Goal: Task Accomplishment & Management: Use online tool/utility

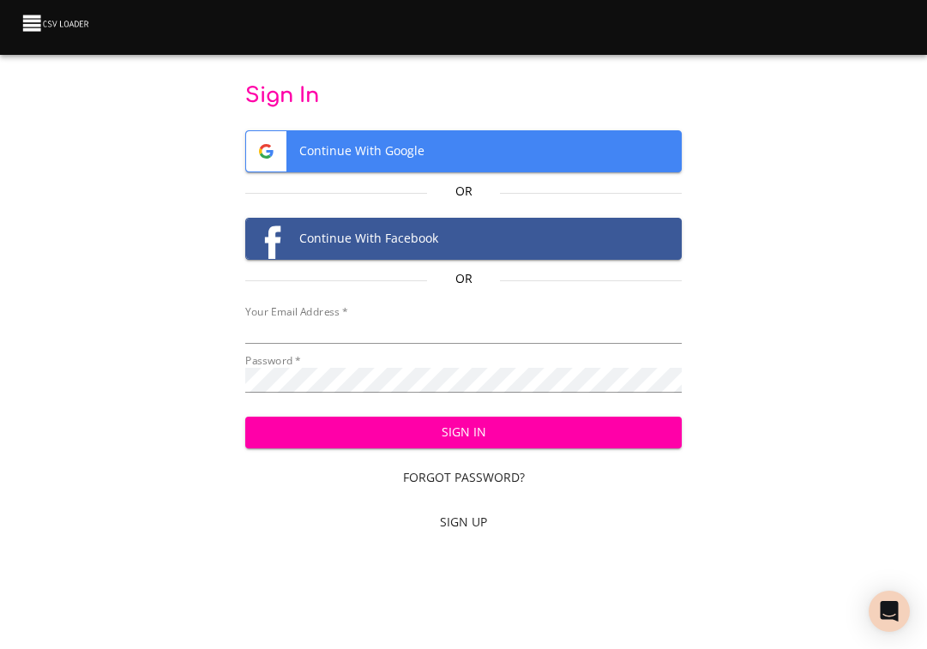
type input "[EMAIL_ADDRESS][DOMAIN_NAME]"
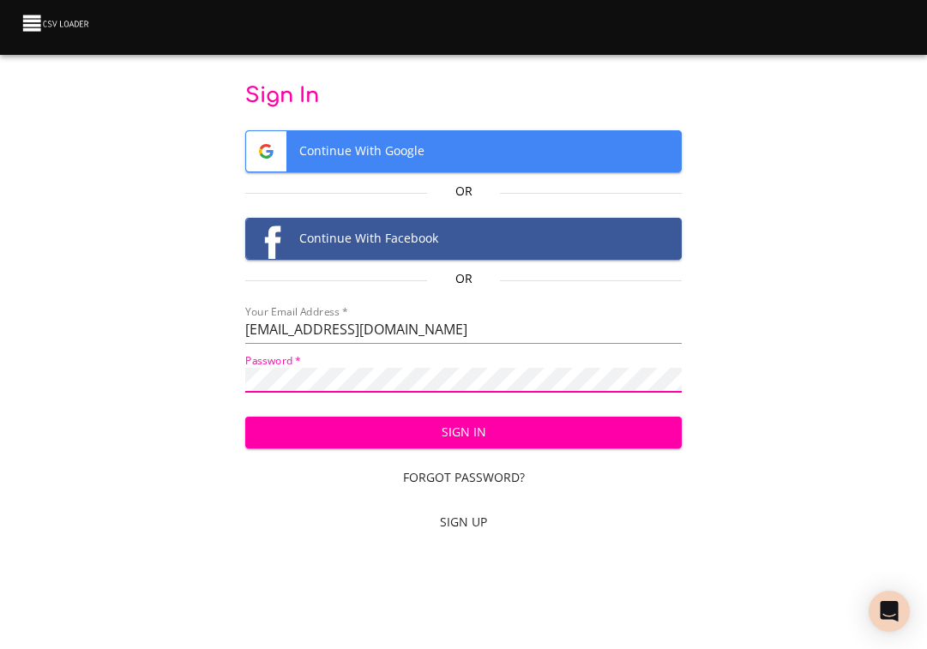
click at [78, 316] on div "Sign In Continue With Google Or Continue With Facebook Or Your Email Address   …" at bounding box center [463, 312] width 872 height 460
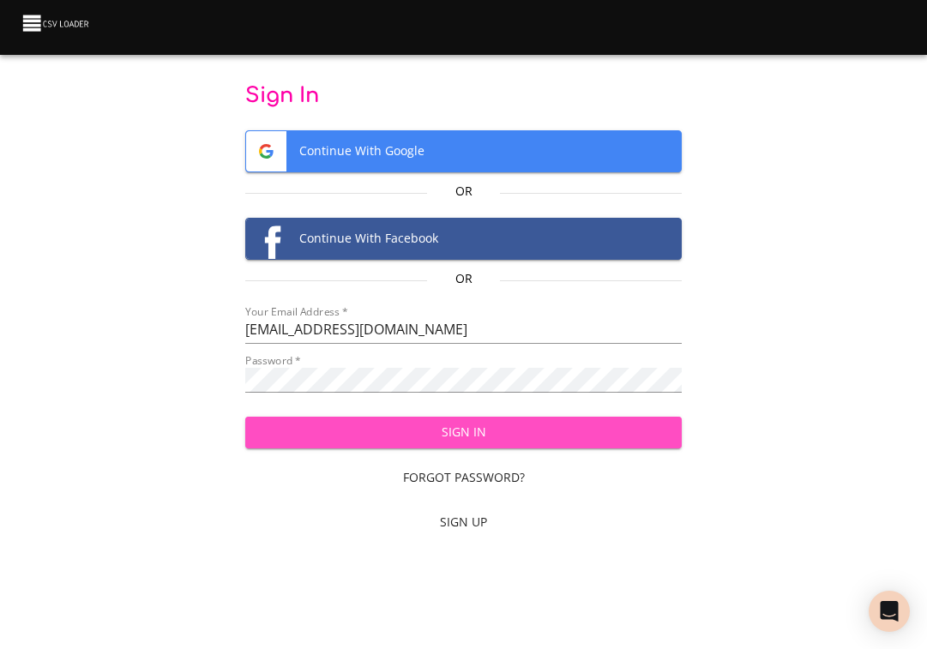
click at [643, 429] on span "Sign In" at bounding box center [463, 432] width 409 height 21
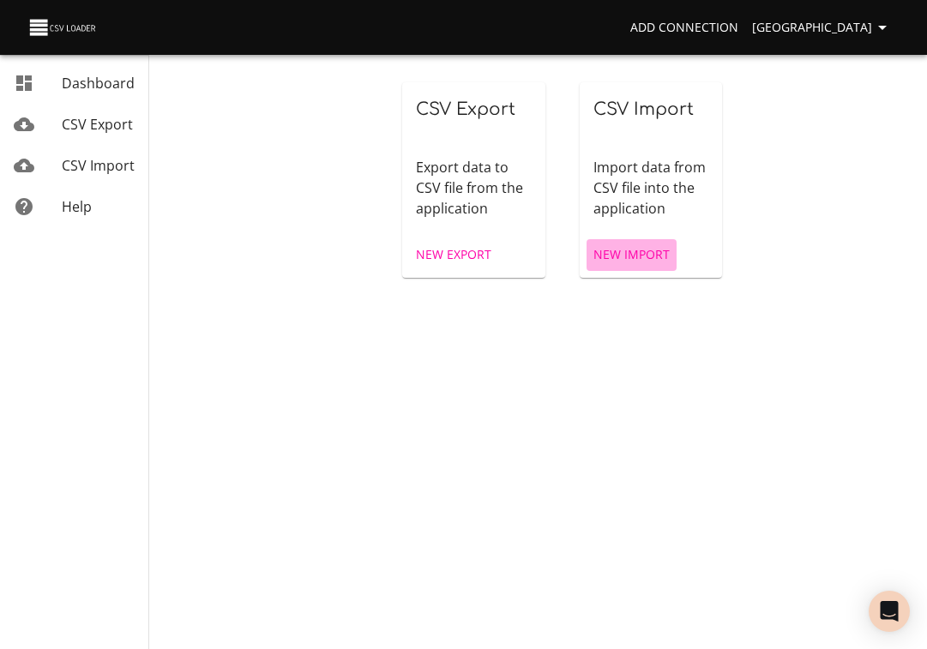
click at [649, 250] on span "New Import" at bounding box center [631, 254] width 76 height 21
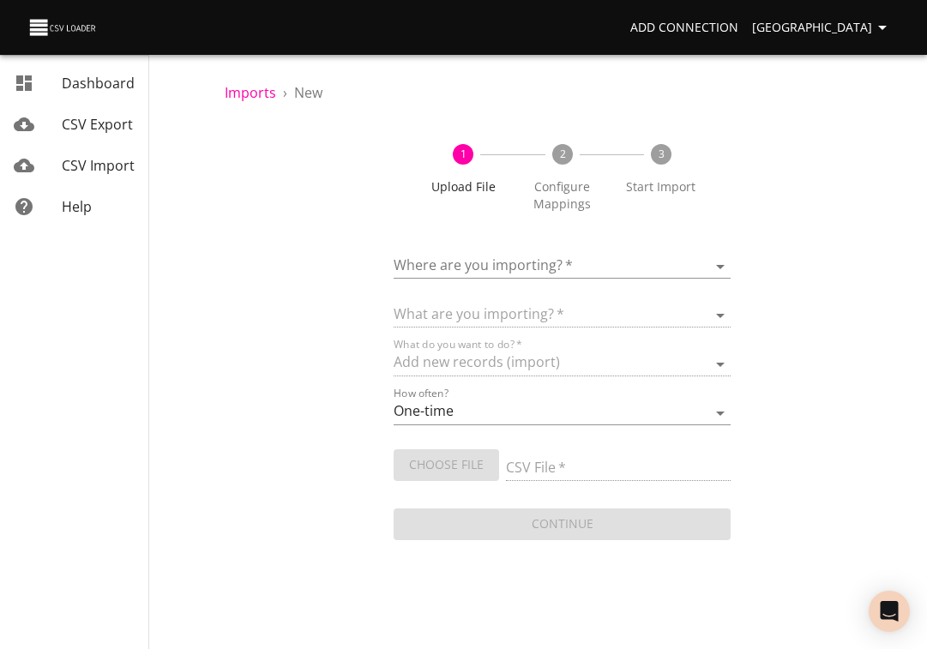
click at [453, 262] on body "Add Connection Sydney Dashboard CSV Export CSV Import Help Imports › New 1 Uplo…" at bounding box center [463, 324] width 927 height 649
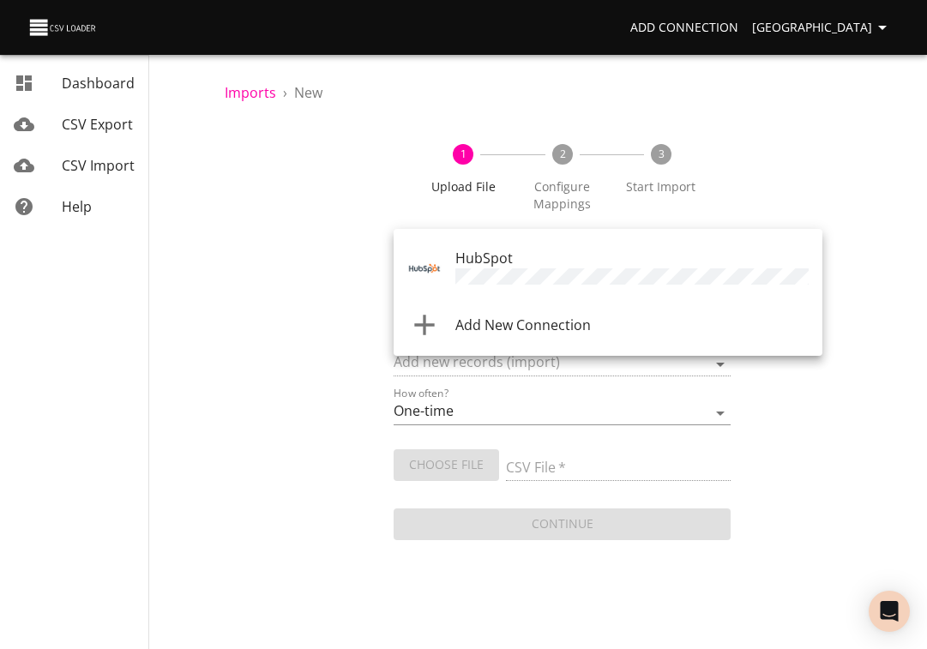
click at [543, 267] on div "HubSpot" at bounding box center [631, 268] width 353 height 41
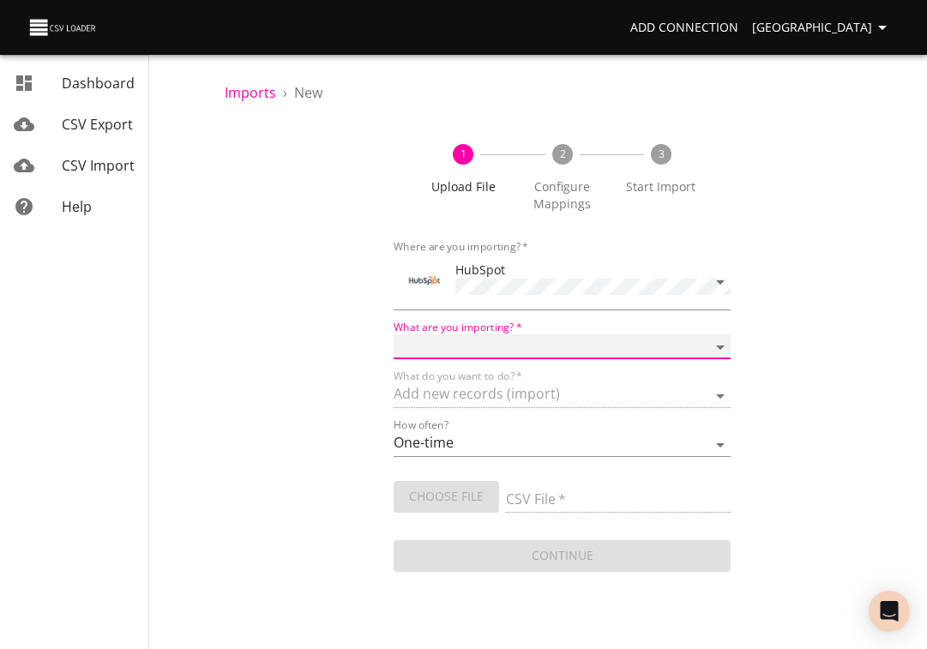
click at [501, 344] on select "Calls Companies Contacts Deals Emails Line items Meetings Notes Products Tasks …" at bounding box center [563, 346] width 338 height 25
select select "deals"
click at [394, 334] on select "Calls Companies Contacts Deals Emails Line items Meetings Notes Products Tasks …" at bounding box center [563, 346] width 338 height 25
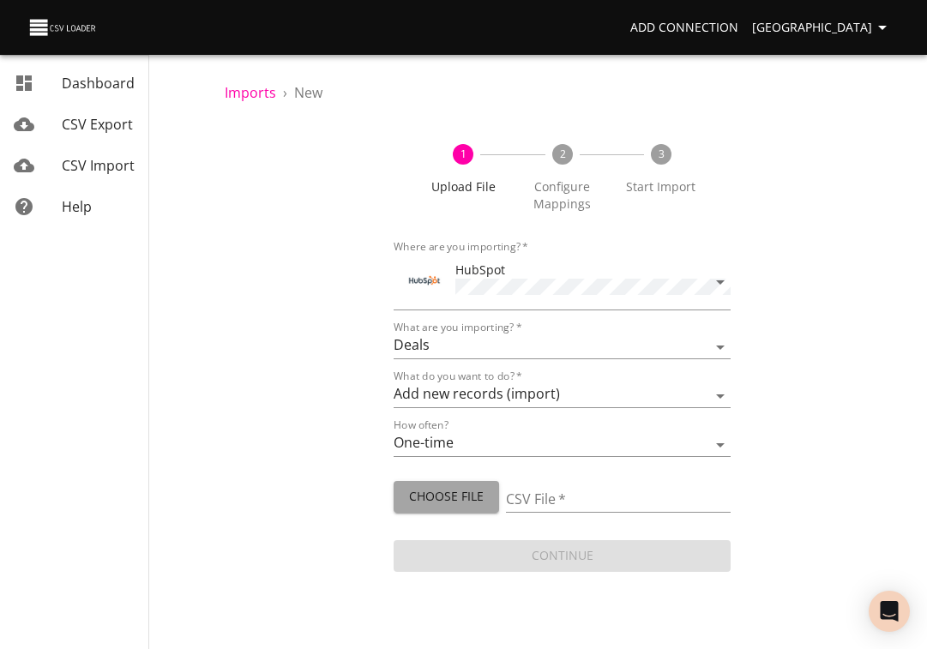
click at [436, 496] on span "Choose File" at bounding box center [446, 496] width 78 height 21
type input "Drew [DATE].csv"
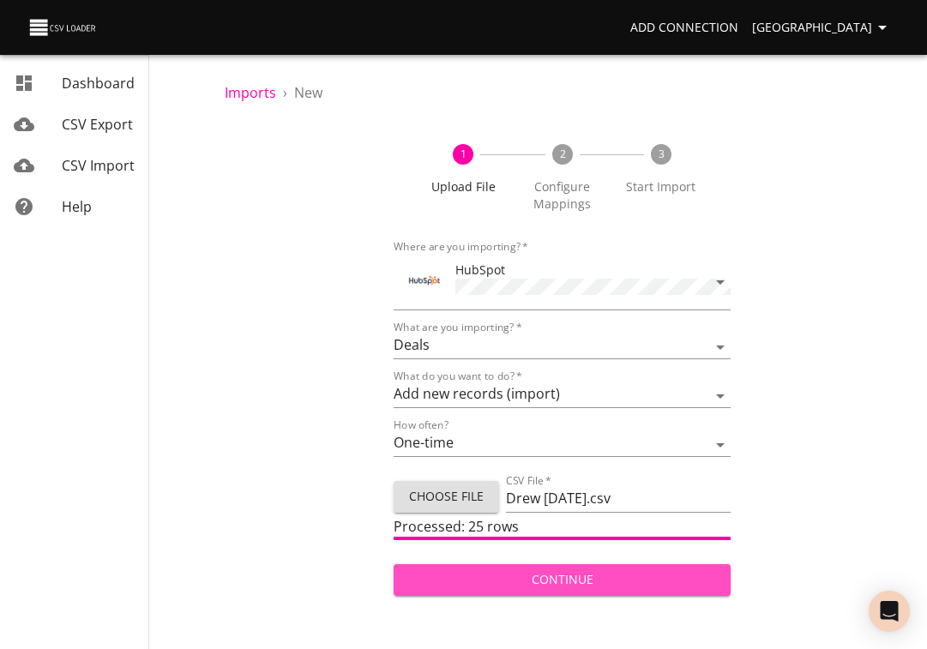
click at [578, 571] on span "Continue" at bounding box center [562, 579] width 310 height 21
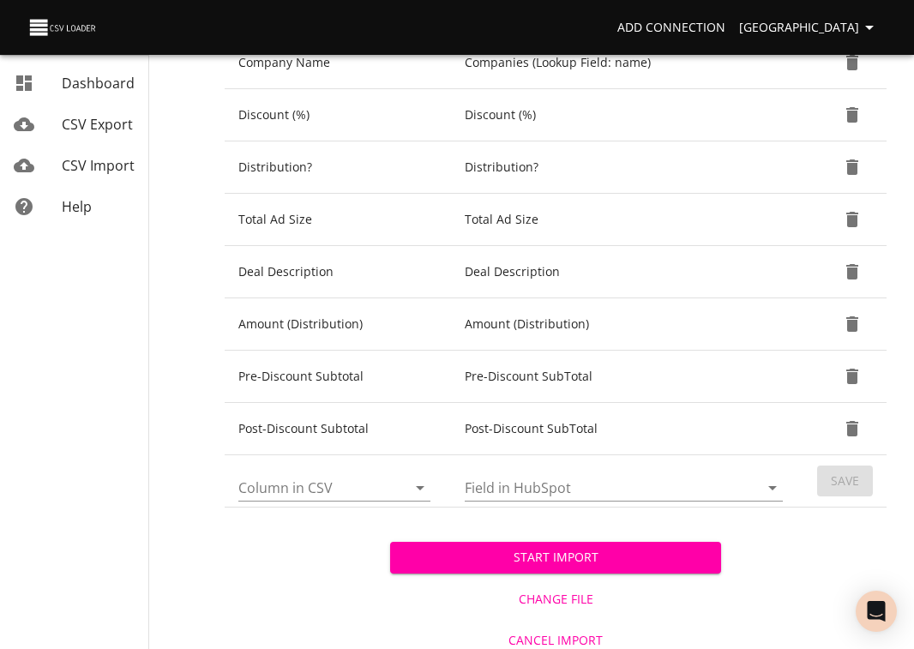
scroll to position [760, 0]
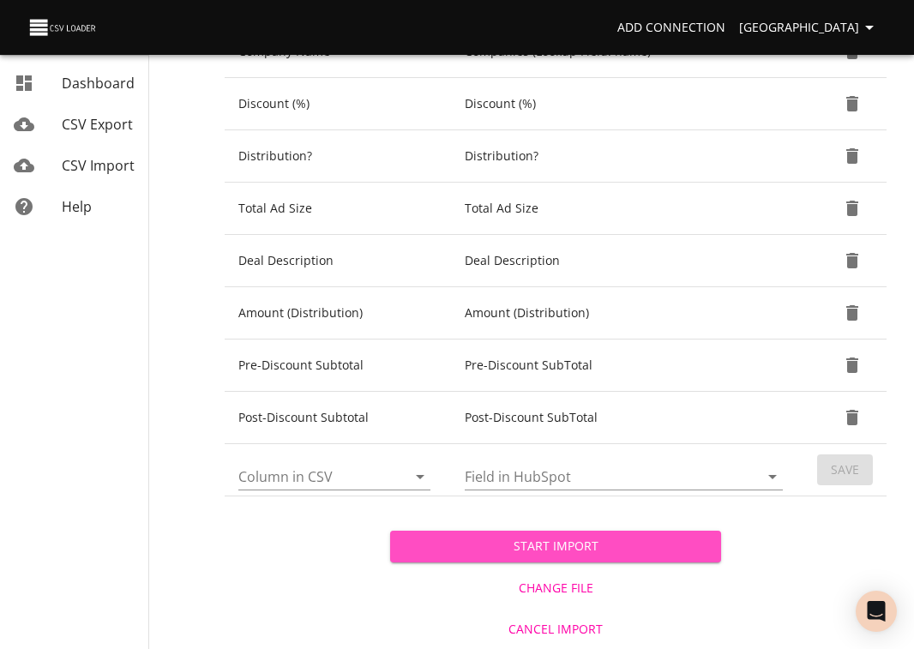
click at [545, 544] on span "Start Import" at bounding box center [556, 546] width 304 height 21
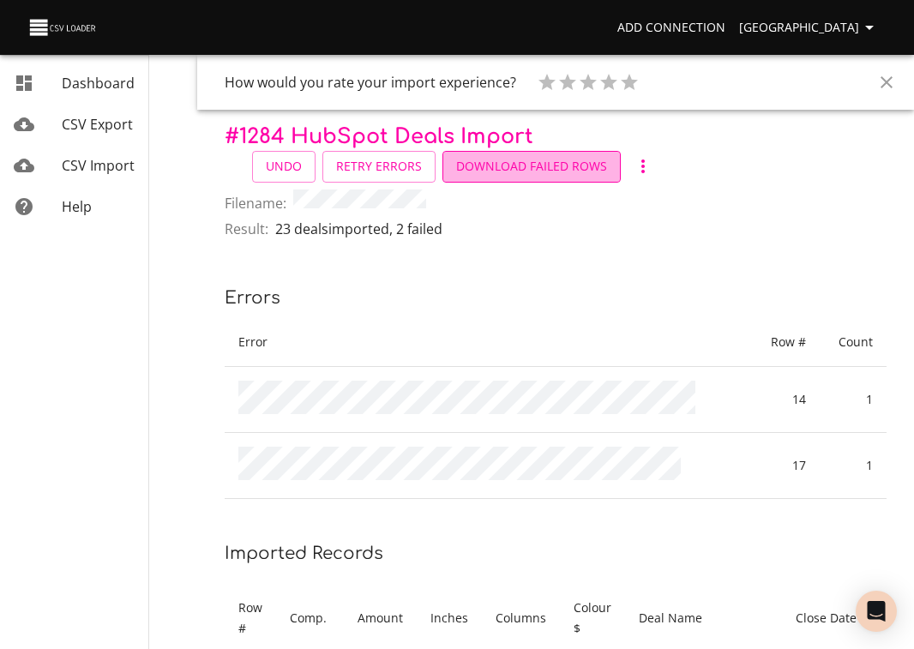
click at [539, 168] on span "Download Failed Rows" at bounding box center [531, 166] width 151 height 21
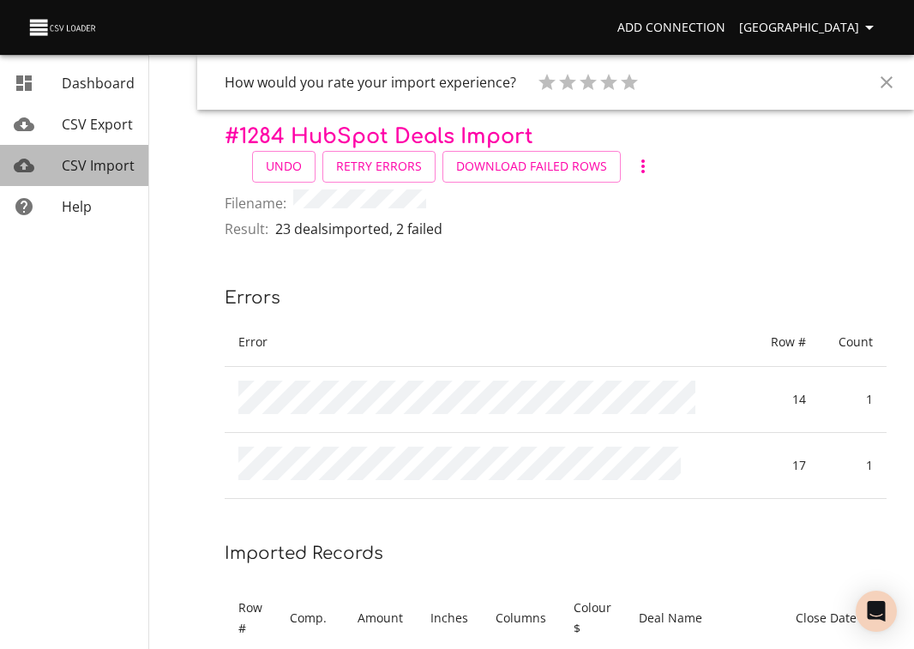
click at [121, 162] on span "CSV Import" at bounding box center [98, 165] width 73 height 19
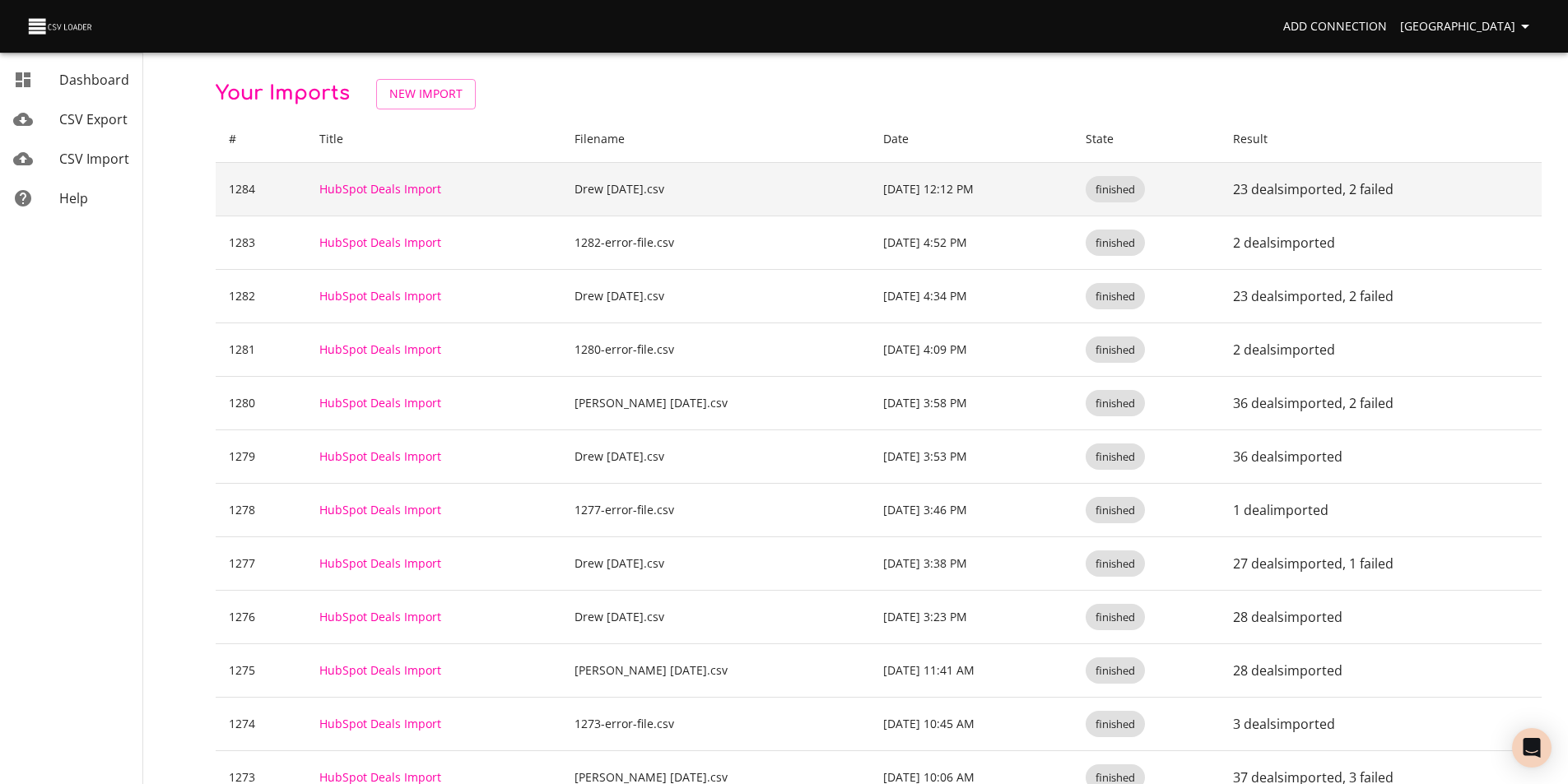
drag, startPoint x: 1098, startPoint y: 191, endPoint x: 1464, endPoint y: 202, distance: 366.2
click at [889, 202] on td "23 deals imported , 2 failed" at bounding box center [1381, 189] width 322 height 54
click at [355, 189] on link "HubSpot Deals Import" at bounding box center [380, 189] width 122 height 15
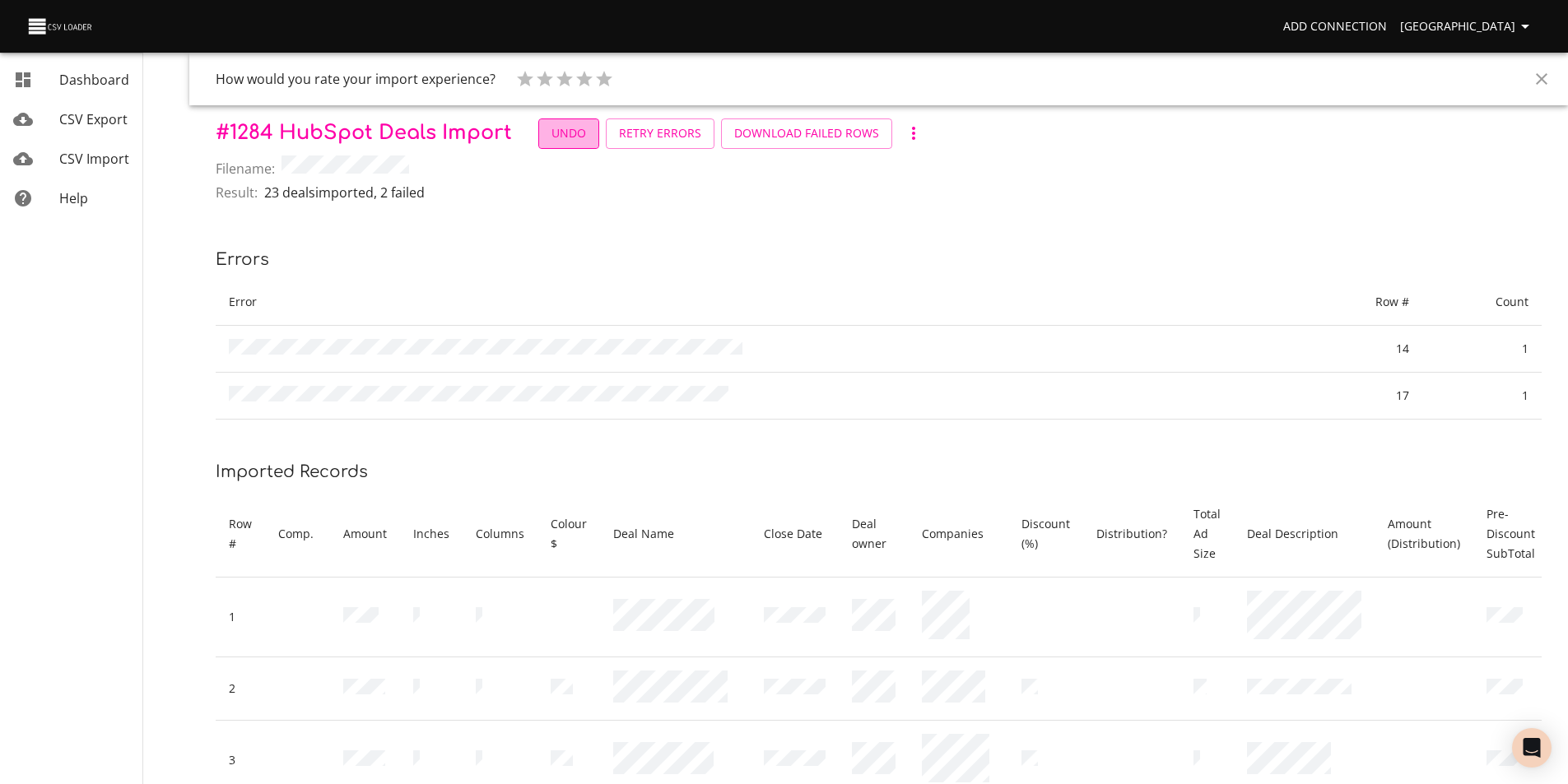
click at [576, 132] on span "Undo" at bounding box center [568, 133] width 35 height 20
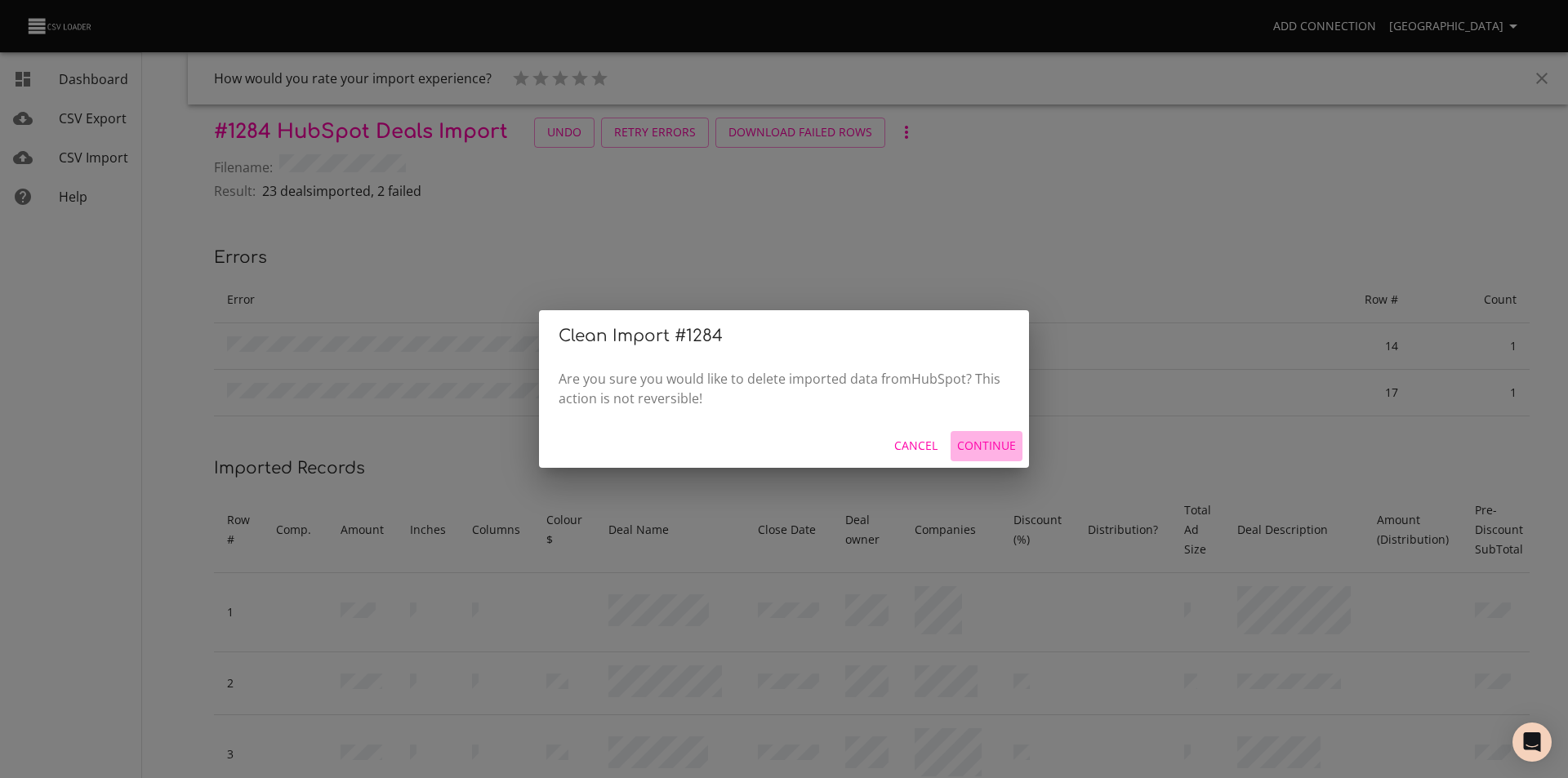
click at [882, 444] on span "Continue" at bounding box center [987, 446] width 59 height 20
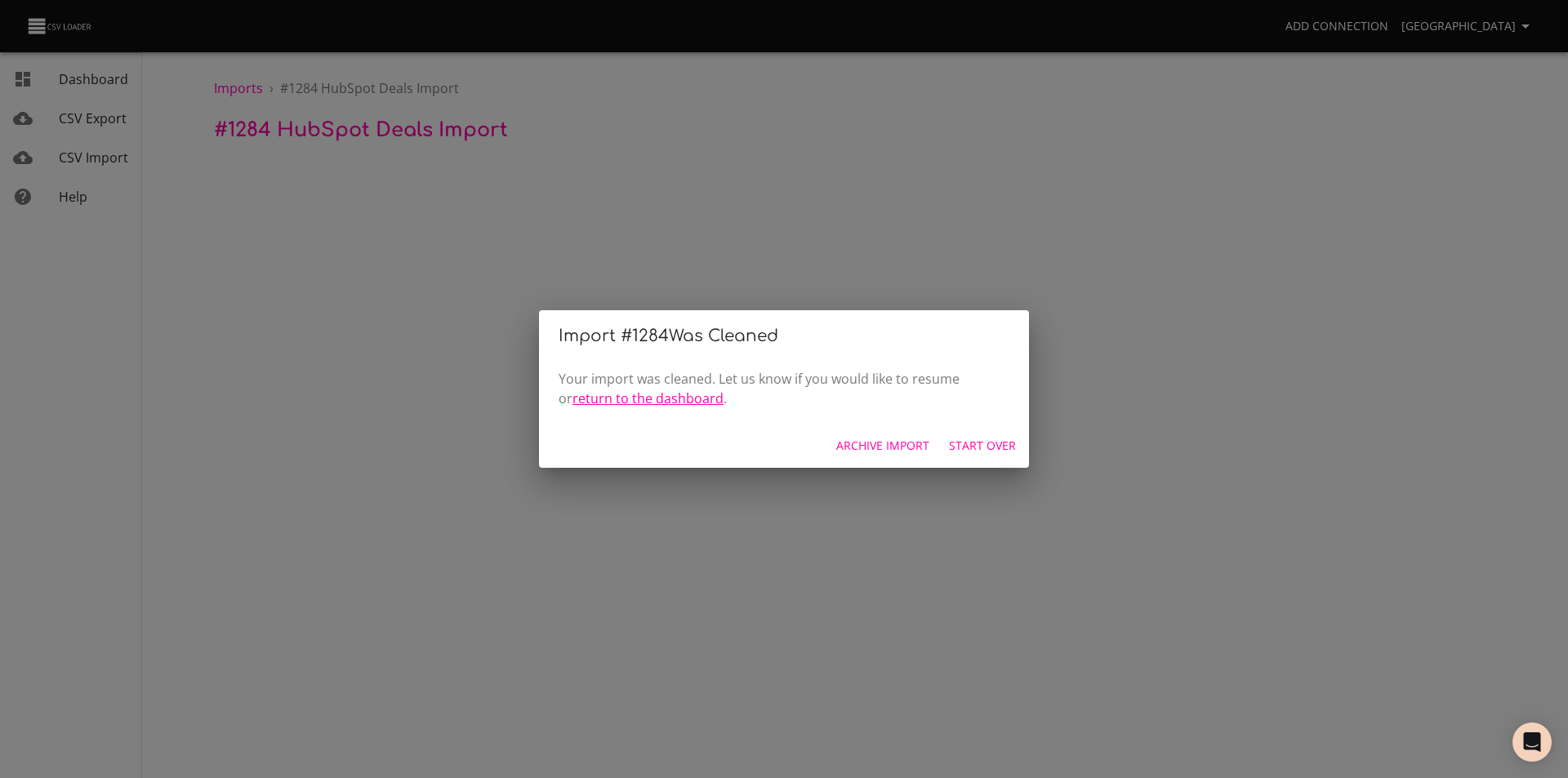
click at [616, 397] on link "return to the dashboard" at bounding box center [648, 398] width 151 height 18
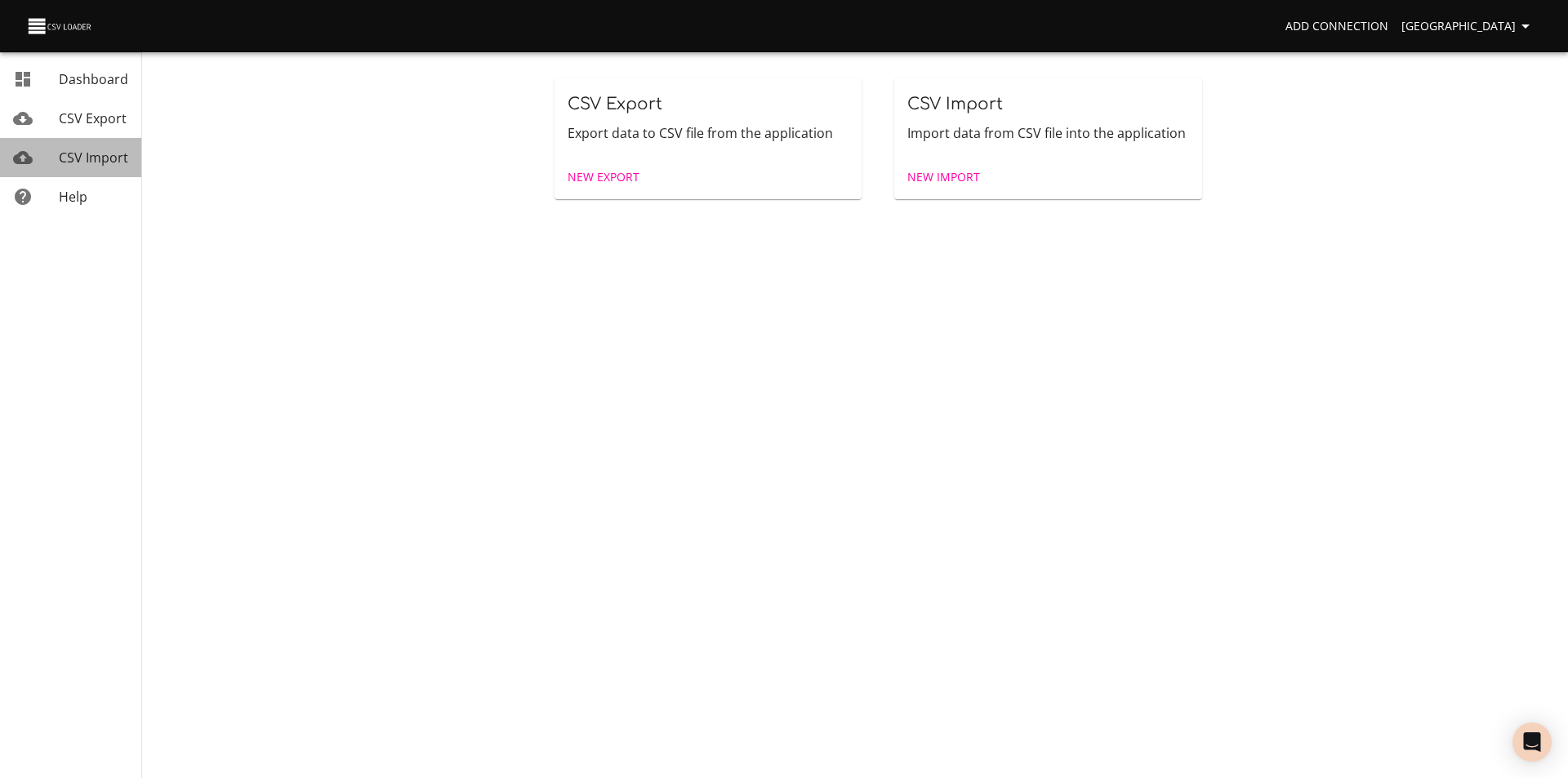
click at [105, 158] on span "CSV Import" at bounding box center [93, 157] width 70 height 18
